Goal: Contribute content

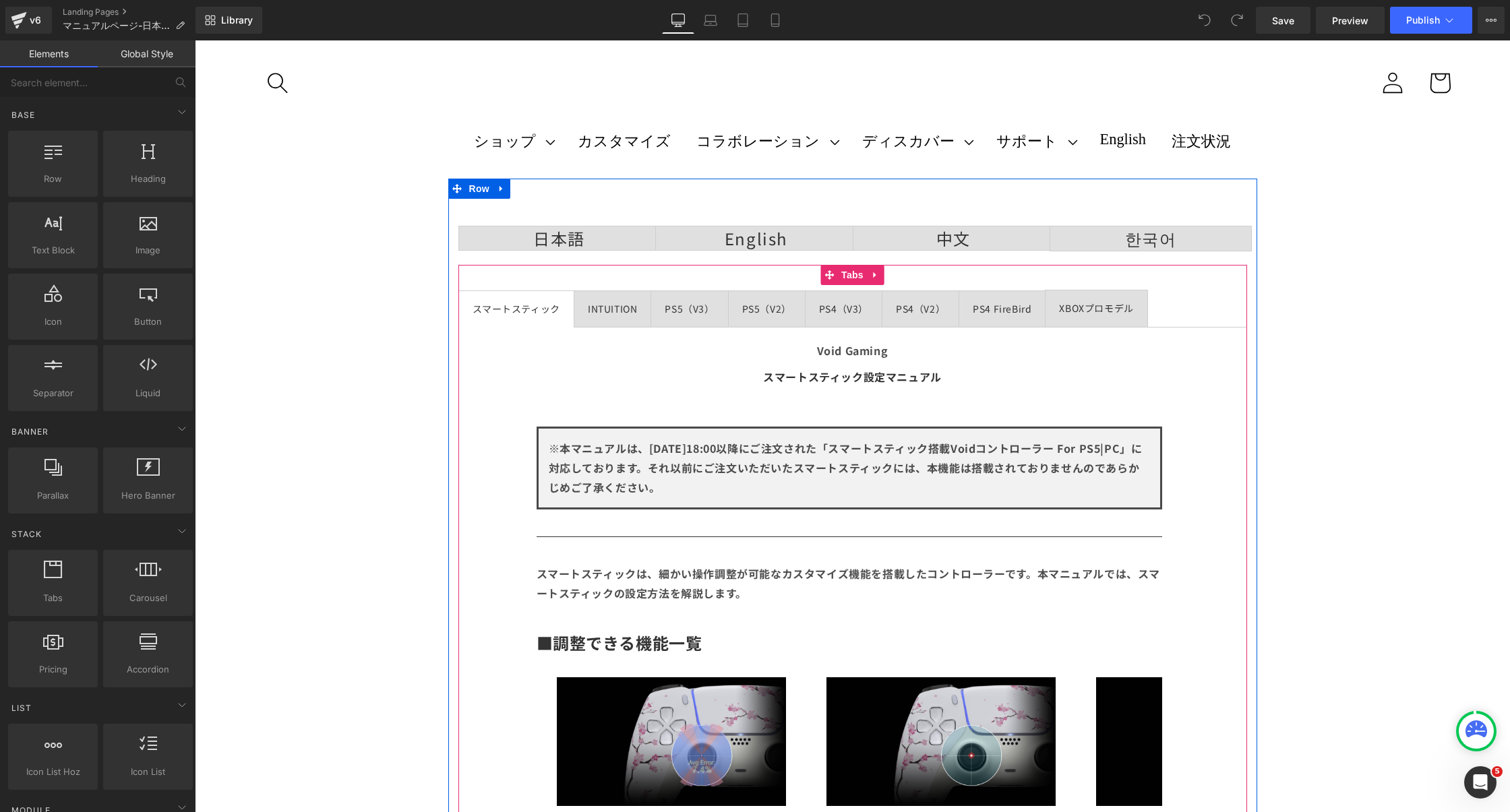
click at [1003, 304] on div "PS4 FireBird" at bounding box center [1001, 309] width 59 height 17
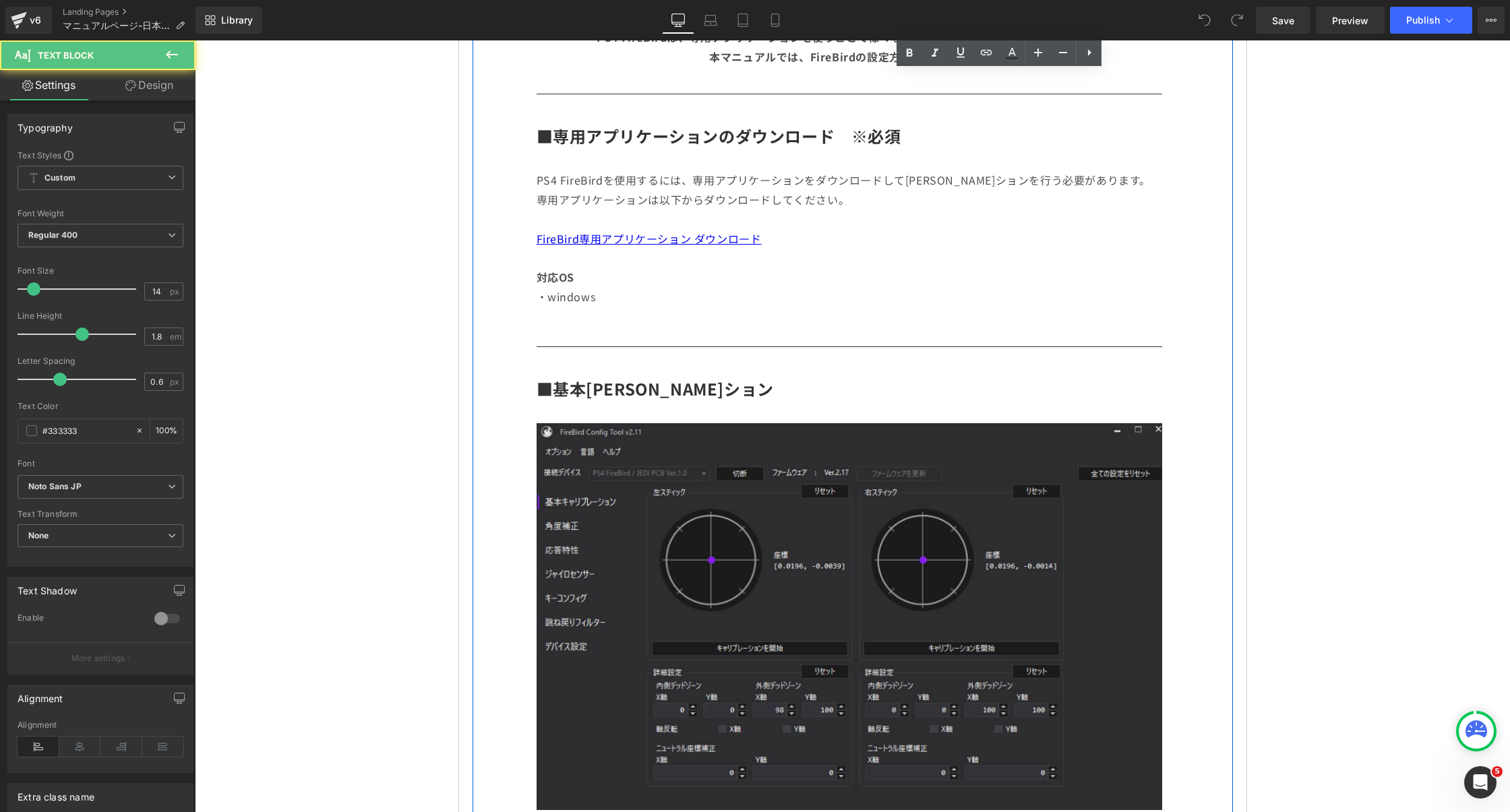
scroll to position [471, 0]
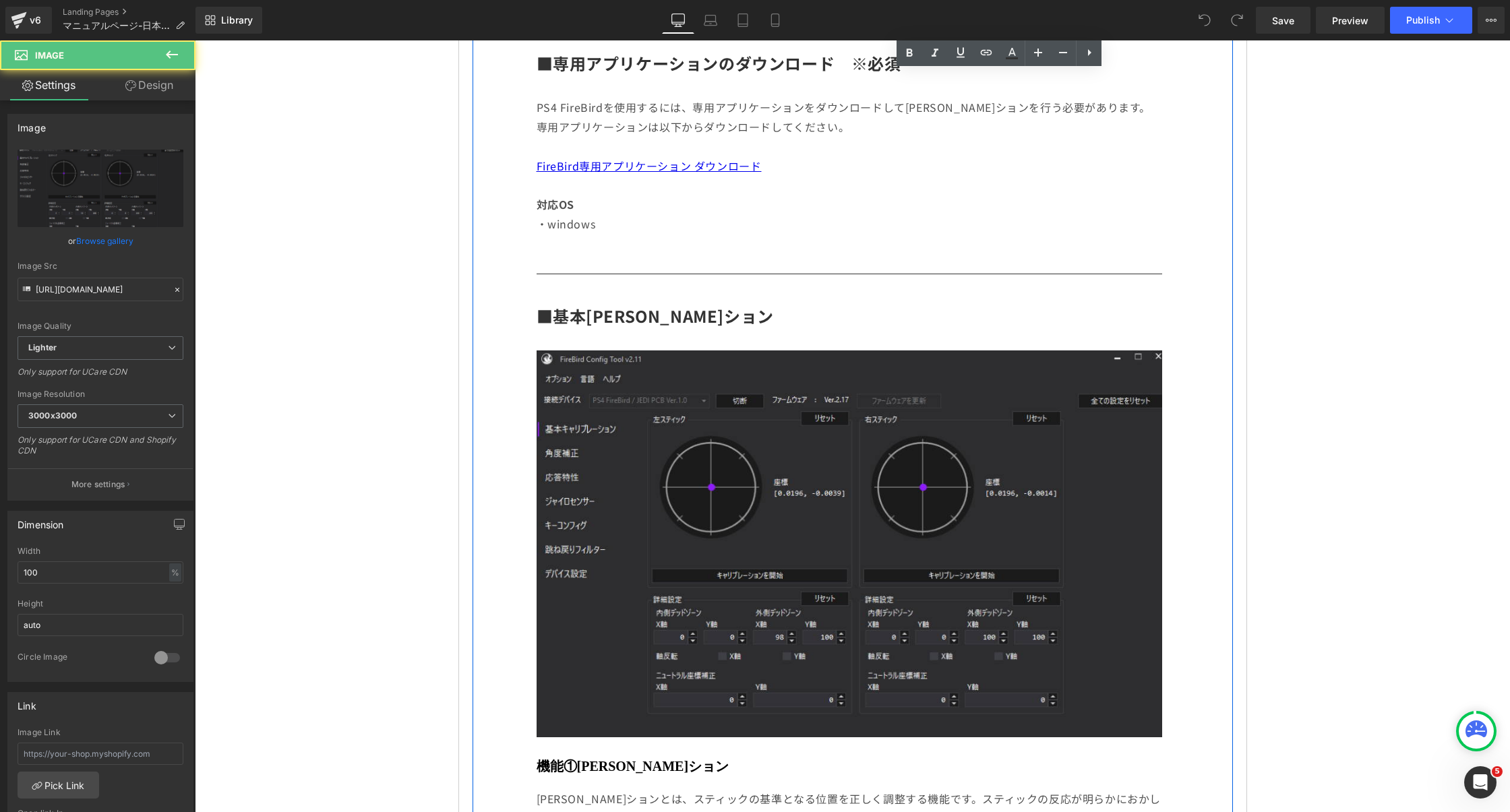
click at [925, 572] on img at bounding box center [850, 543] width 626 height 386
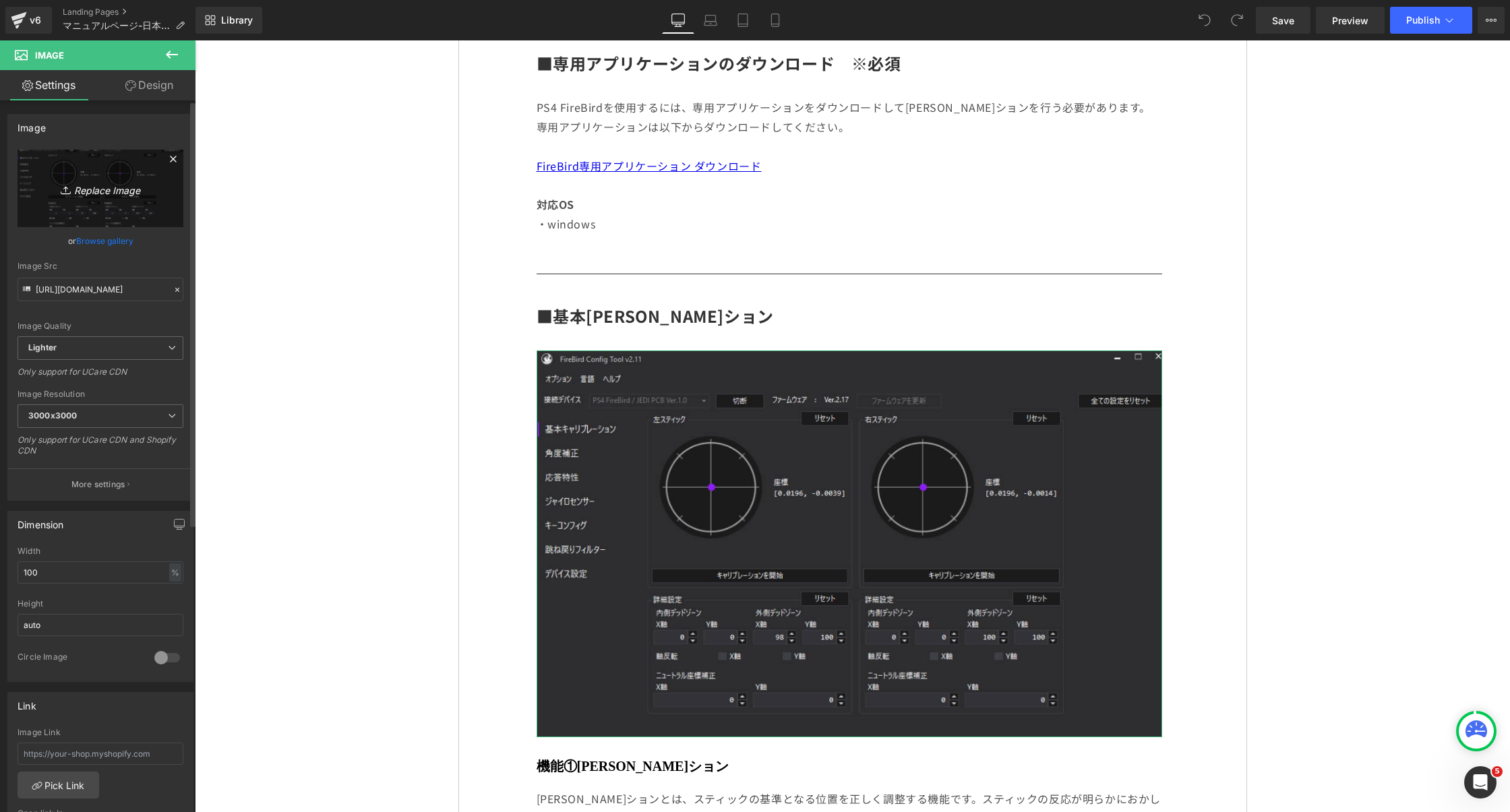
click at [69, 171] on link "Replace Image" at bounding box center [101, 188] width 166 height 77
type input "C:\fakepath\fire-bird.png"
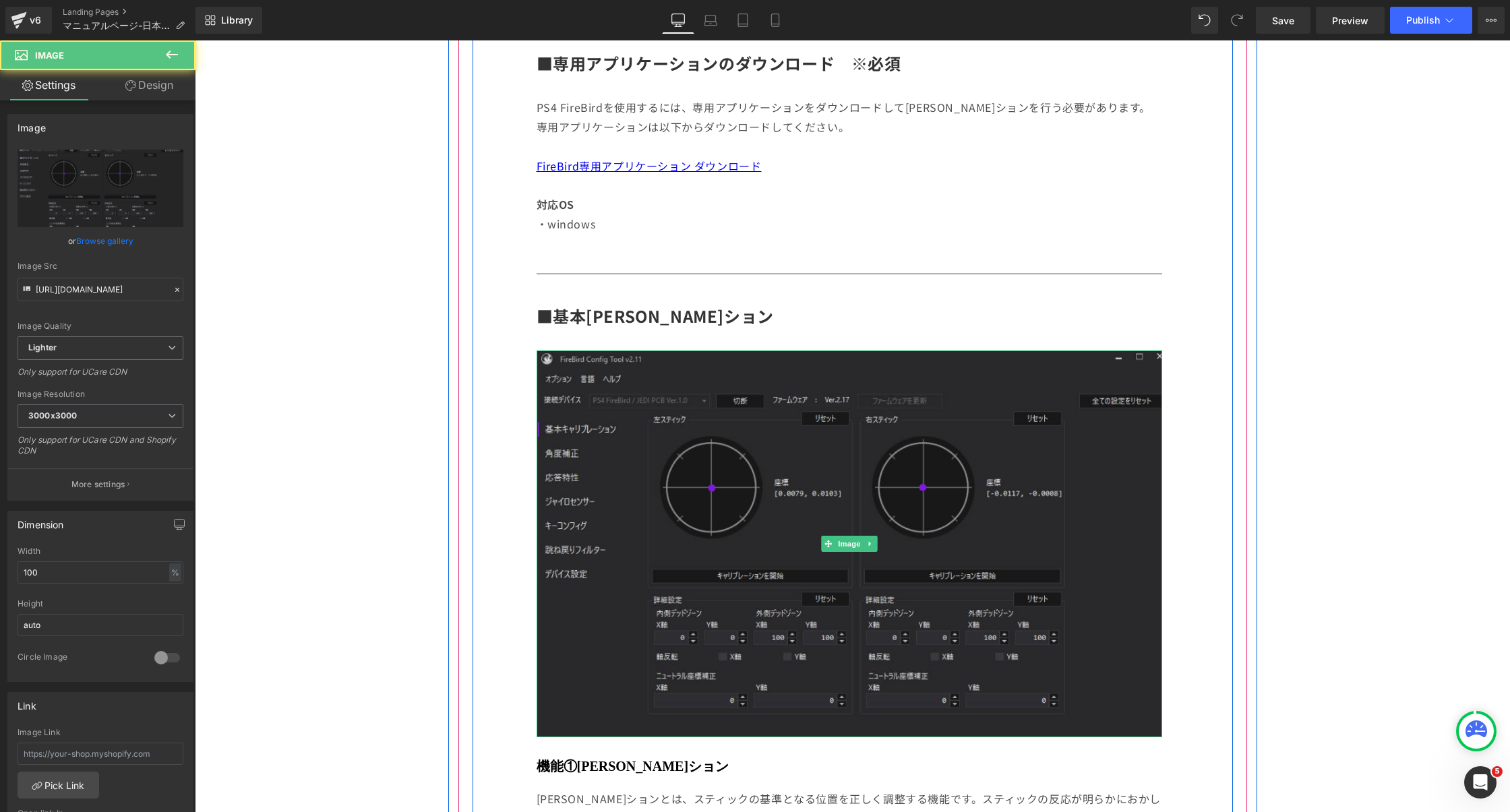
click at [723, 416] on img at bounding box center [850, 543] width 626 height 386
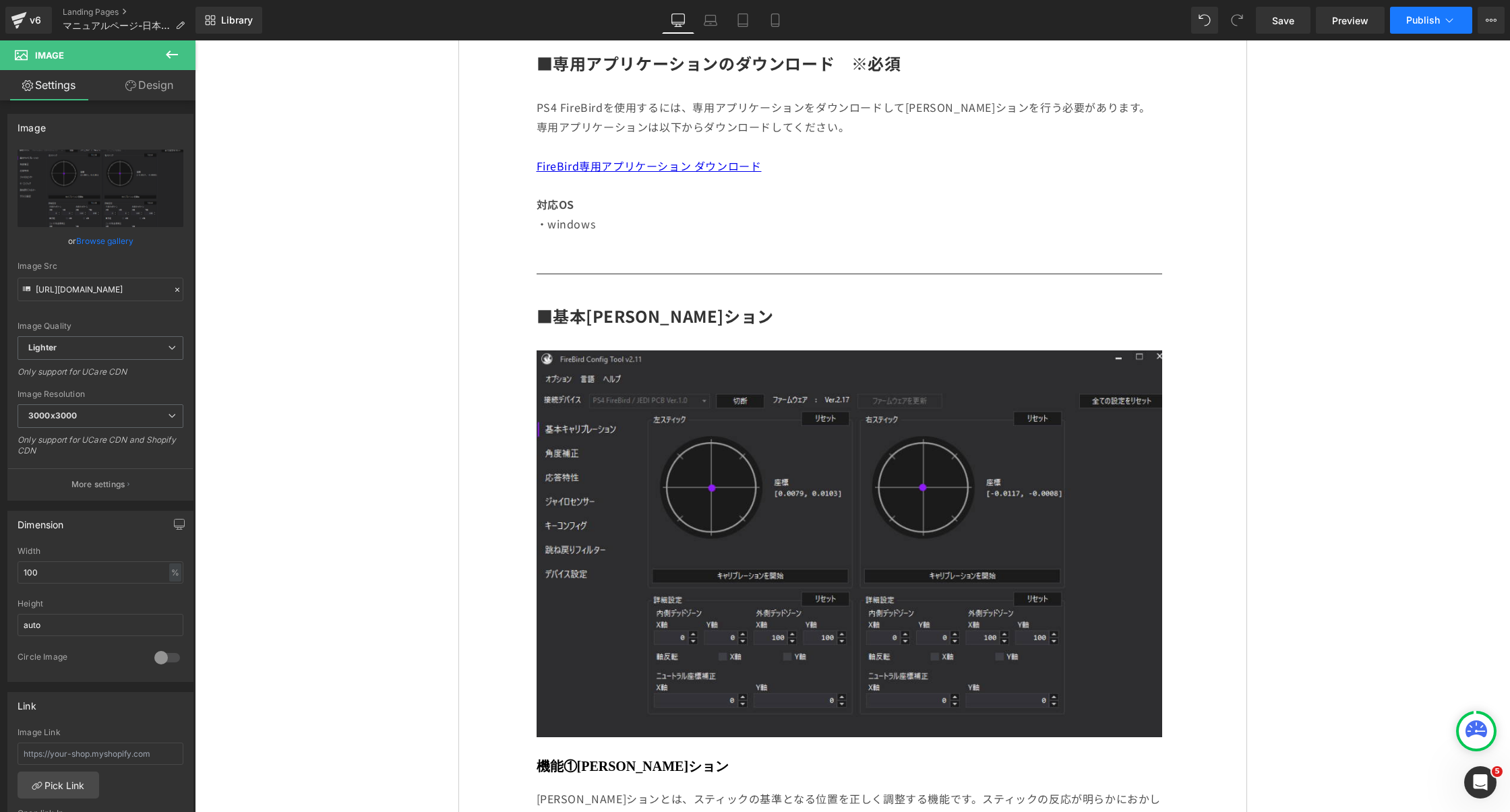
click at [1399, 23] on button "Publish" at bounding box center [1431, 20] width 82 height 27
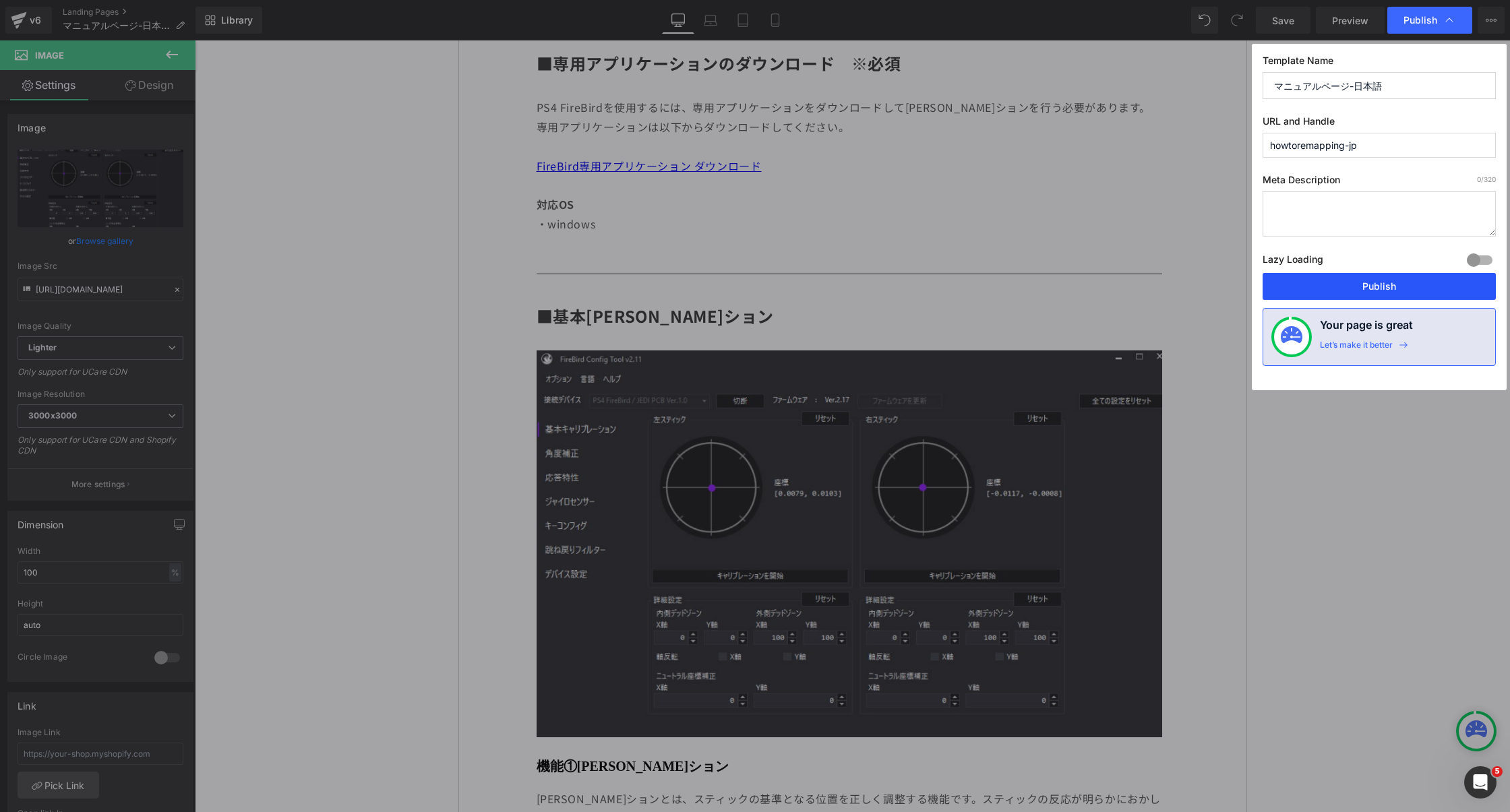
click at [1319, 273] on button "Publish" at bounding box center [1379, 286] width 233 height 27
